Goal: Task Accomplishment & Management: Complete application form

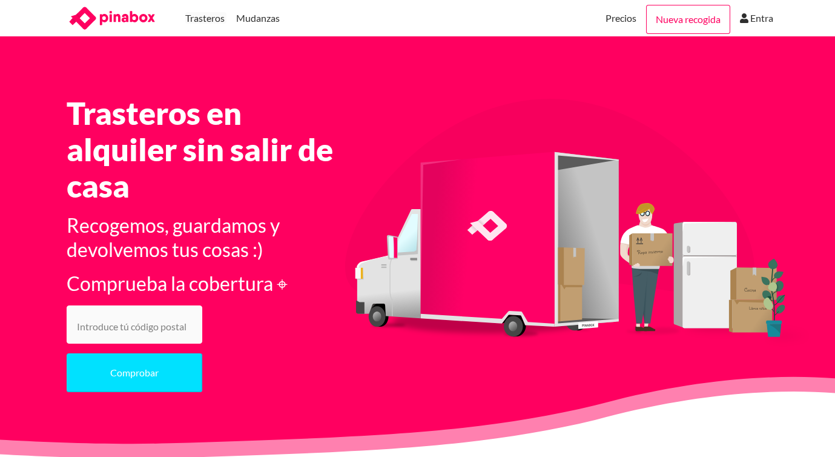
click at [123, 328] on input "number" at bounding box center [135, 324] width 136 height 38
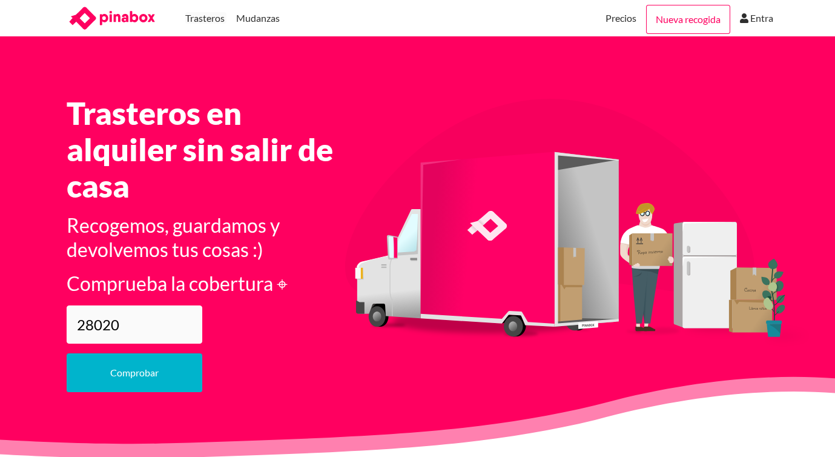
type input "28020"
click at [129, 373] on button "Comprobar" at bounding box center [135, 372] width 136 height 39
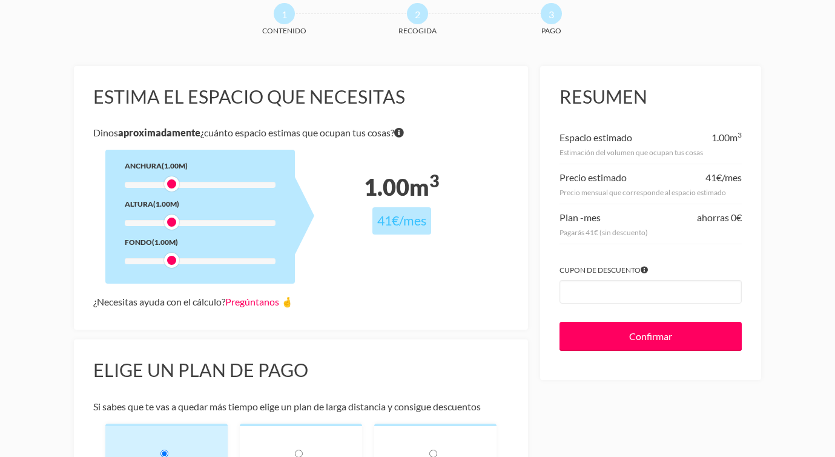
scroll to position [79, 0]
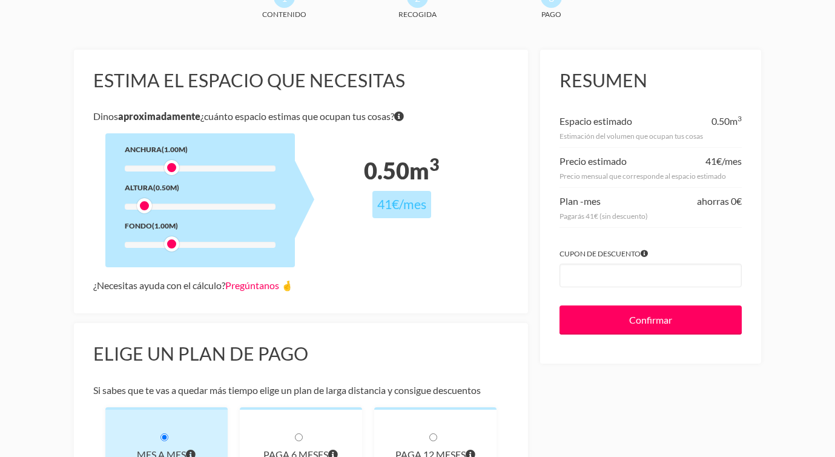
drag, startPoint x: 173, startPoint y: 207, endPoint x: 145, endPoint y: 208, distance: 27.3
click at [145, 208] on div at bounding box center [144, 205] width 15 height 15
drag, startPoint x: 175, startPoint y: 243, endPoint x: 142, endPoint y: 243, distance: 33.3
click at [142, 243] on div at bounding box center [144, 243] width 15 height 15
drag, startPoint x: 173, startPoint y: 165, endPoint x: 139, endPoint y: 168, distance: 34.0
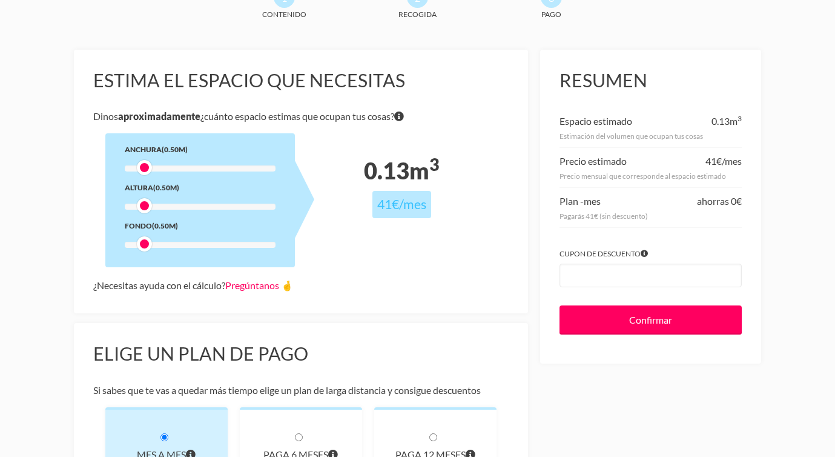
click at [139, 168] on div at bounding box center [144, 167] width 15 height 15
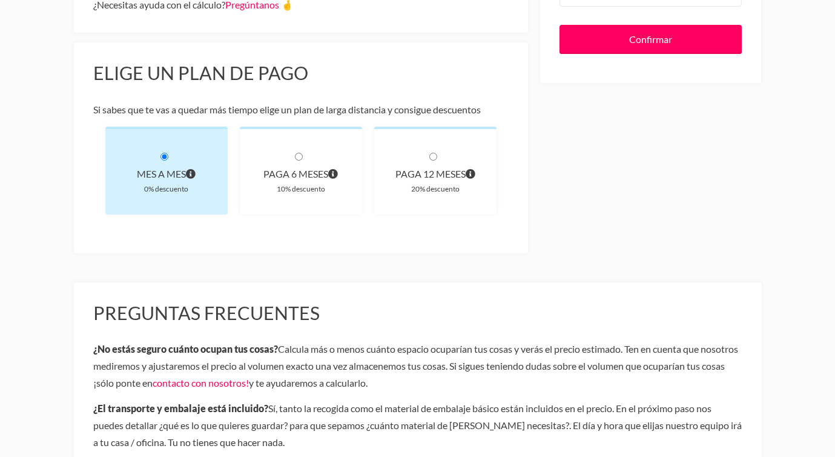
scroll to position [0, 0]
